Goal: Task Accomplishment & Management: Manage account settings

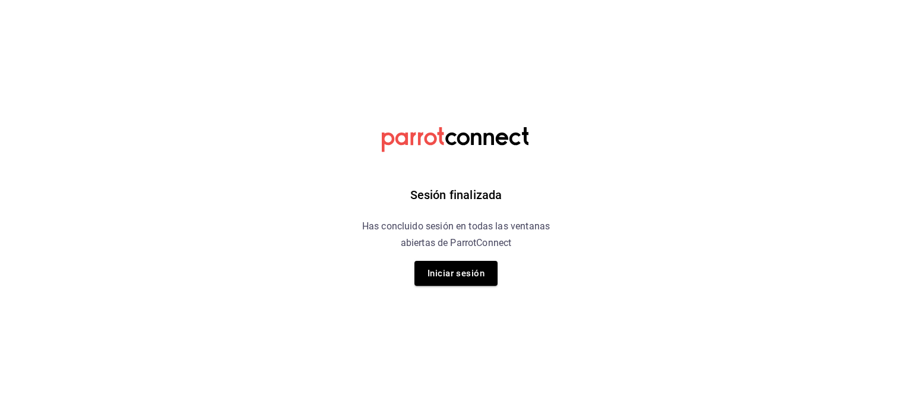
click at [464, 275] on button "Iniciar sesión" at bounding box center [456, 273] width 83 height 25
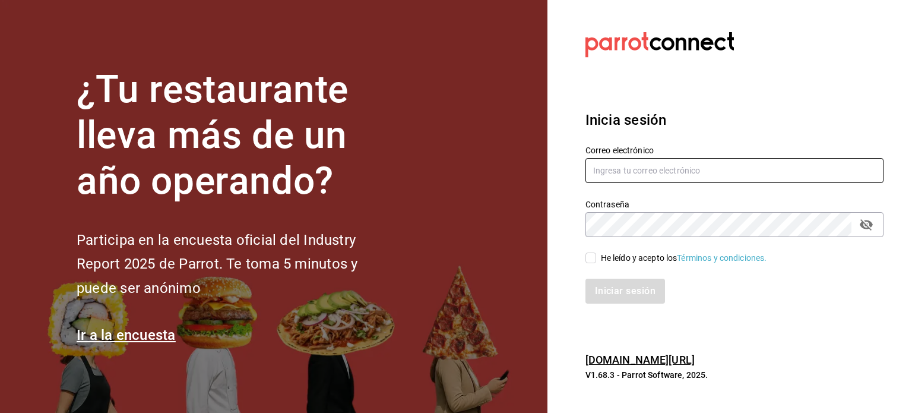
type input "[EMAIL_ADDRESS][DOMAIN_NAME]"
click at [612, 256] on div "He leído y acepto los Términos y condiciones." at bounding box center [684, 258] width 166 height 12
click at [596, 256] on input "He leído y acepto los Términos y condiciones." at bounding box center [591, 257] width 11 height 11
checkbox input "true"
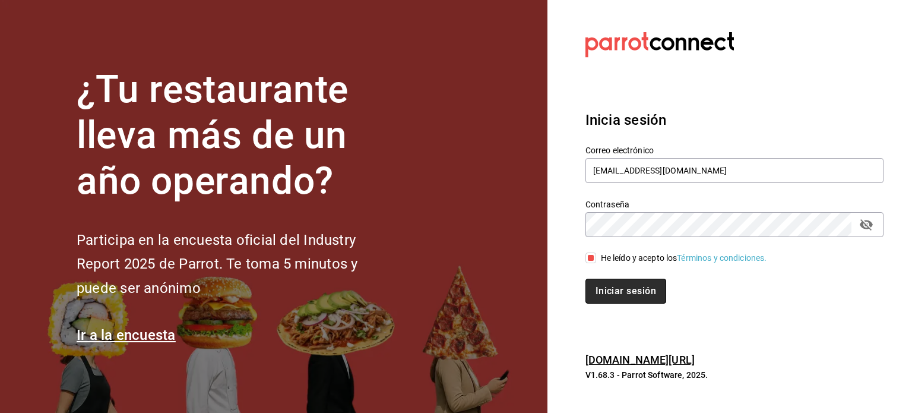
click at [617, 280] on button "Iniciar sesión" at bounding box center [626, 291] width 81 height 25
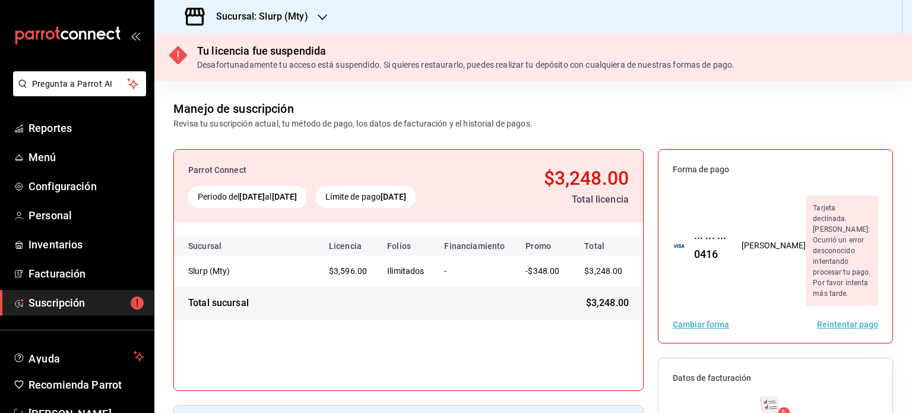
click at [267, 27] on div "Sucursal: Slurp (Mty)" at bounding box center [248, 16] width 168 height 33
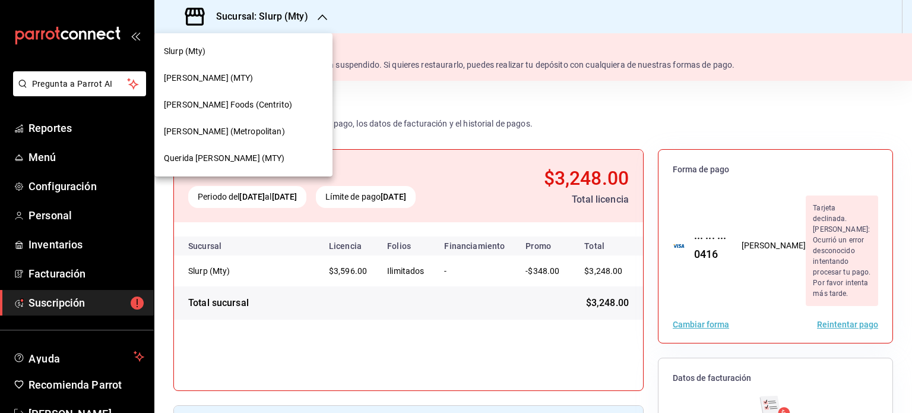
click at [248, 135] on span "Daisuke (Metropolitan)" at bounding box center [224, 131] width 121 height 12
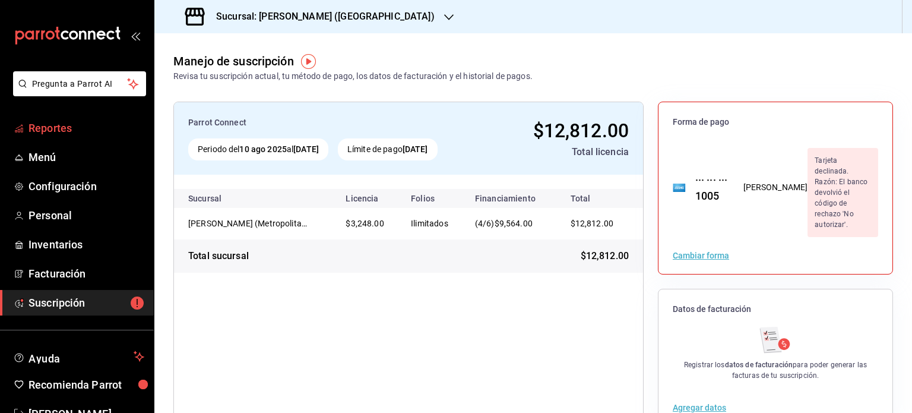
click at [75, 132] on span "Reportes" at bounding box center [87, 128] width 116 height 16
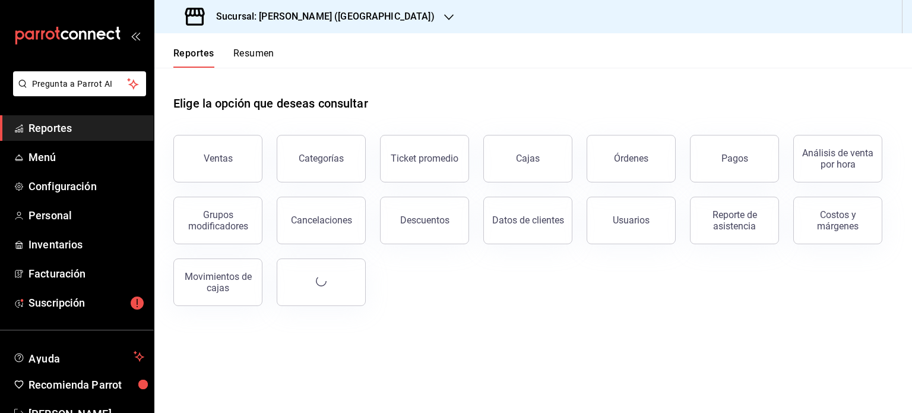
click at [249, 56] on button "Resumen" at bounding box center [253, 58] width 41 height 20
